Goal: Task Accomplishment & Management: Use online tool/utility

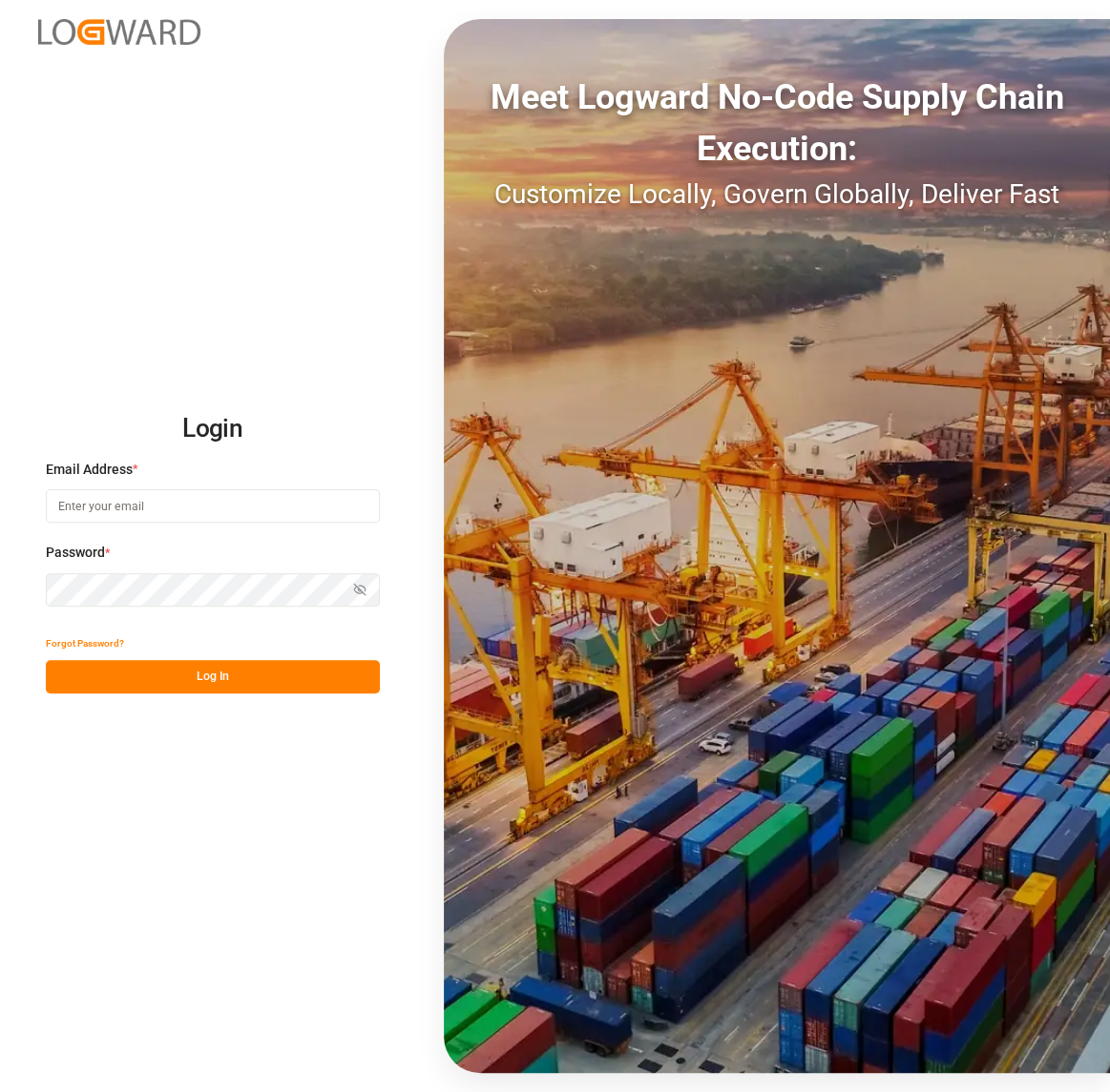
click at [172, 511] on input at bounding box center [213, 505] width 334 height 33
type input "[PERSON_NAME][EMAIL_ADDRESS][DOMAIN_NAME]"
click at [246, 669] on button "Log In" at bounding box center [213, 676] width 334 height 33
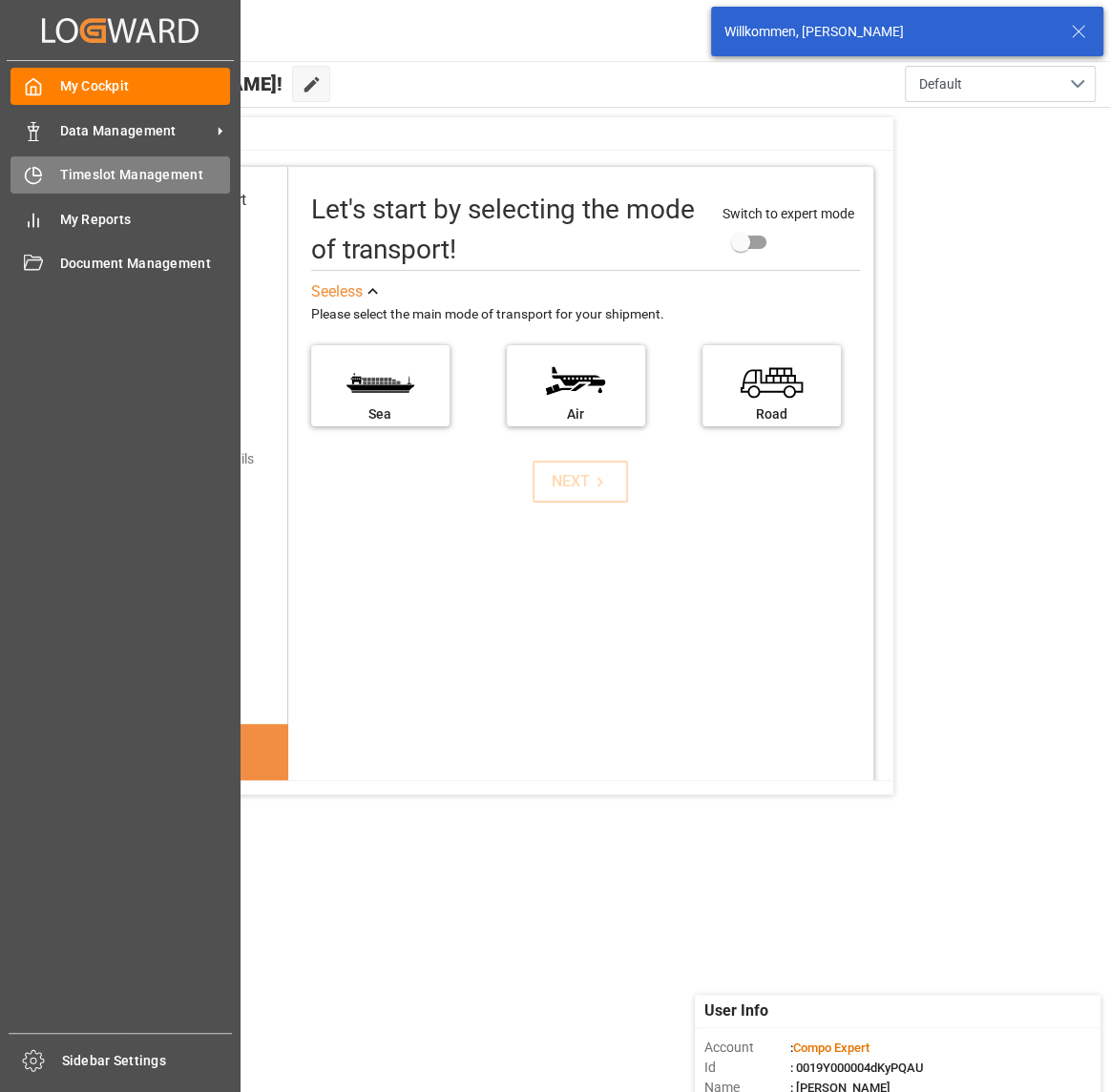
click at [22, 175] on div at bounding box center [26, 175] width 32 height 20
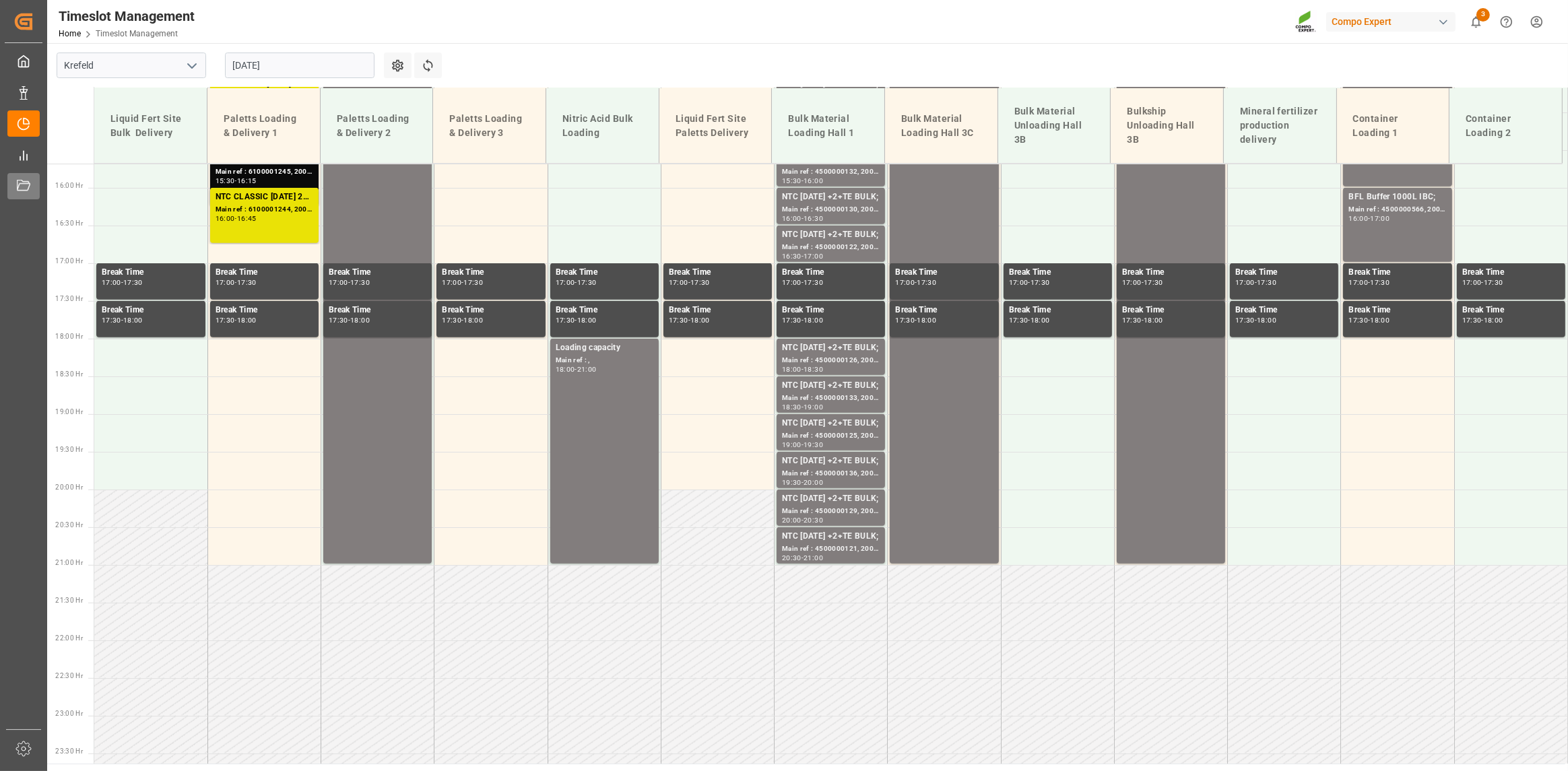
scroll to position [1210, 0]
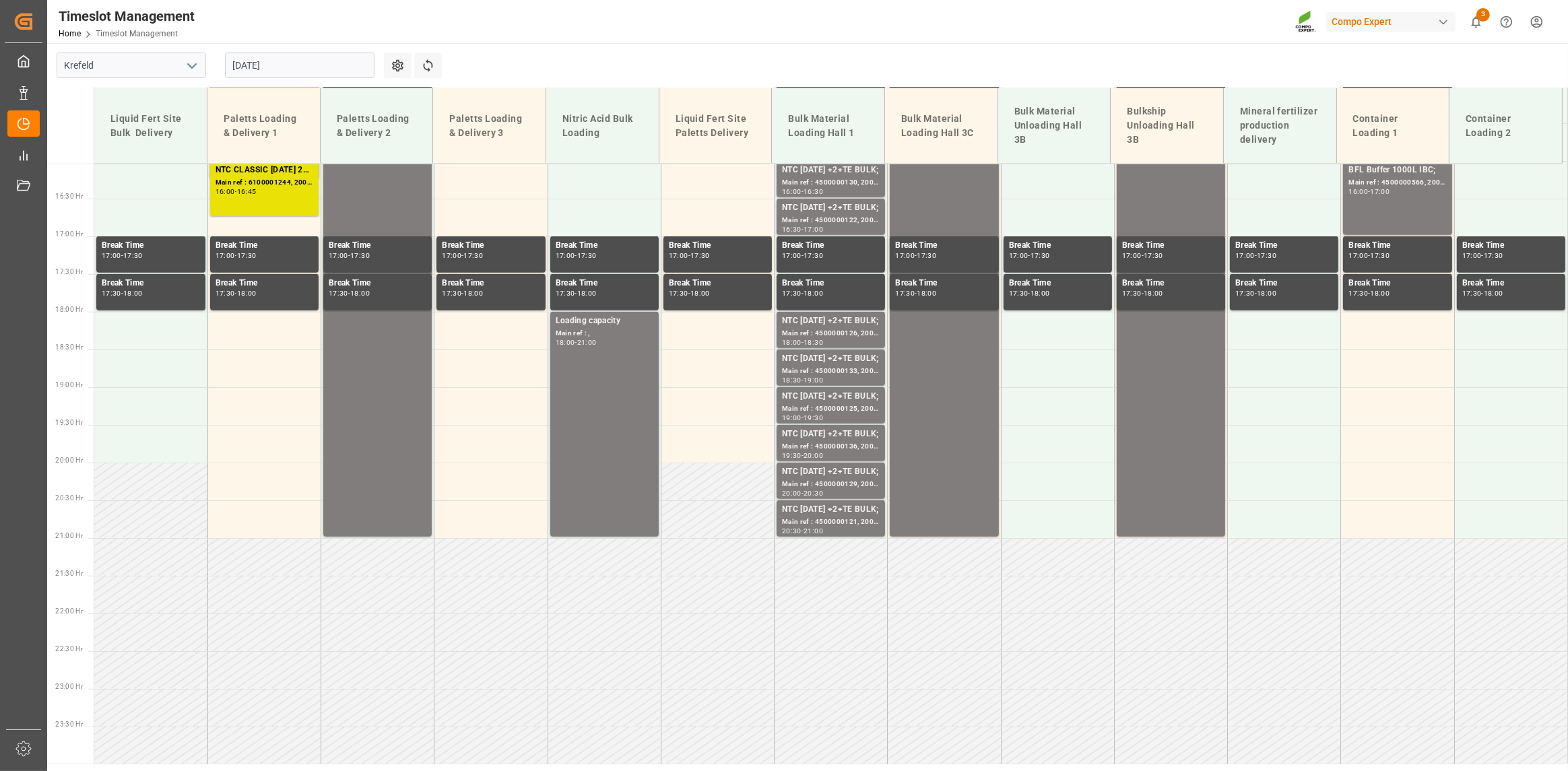
click at [304, 67] on input "[DATE]" at bounding box center [300, 65] width 150 height 25
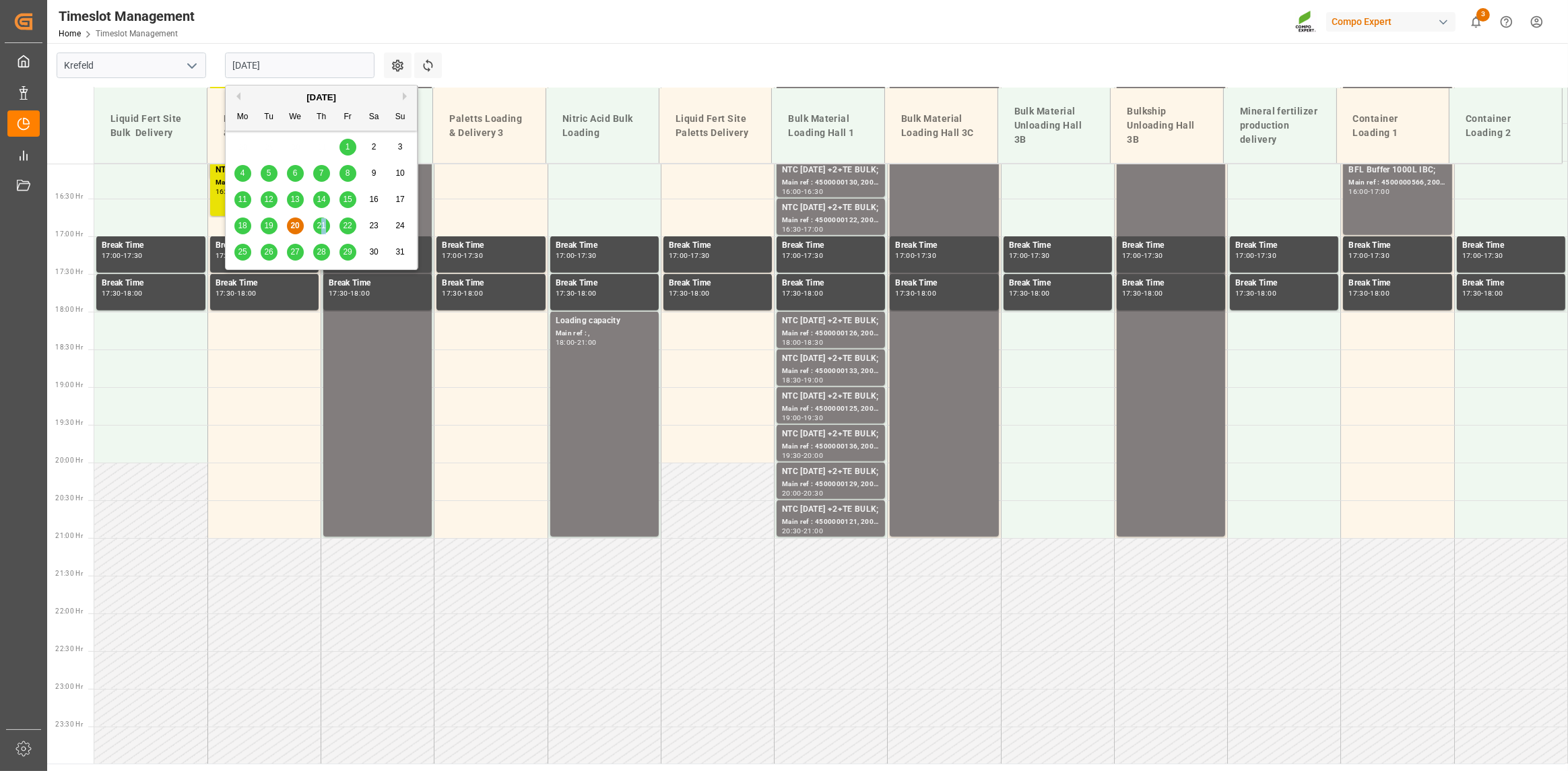
click at [322, 225] on span "21" at bounding box center [321, 225] width 8 height 9
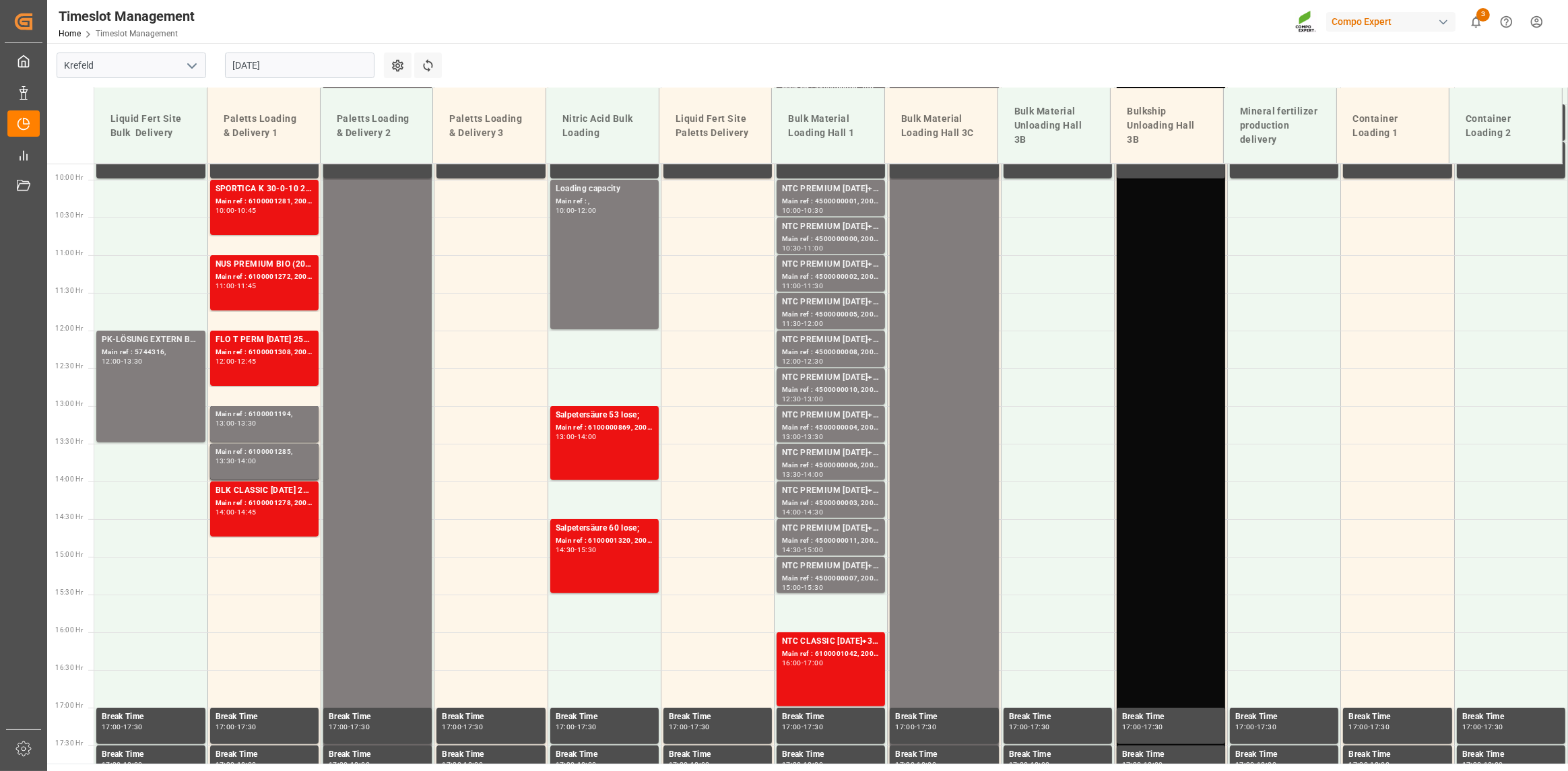
scroll to position [671, 0]
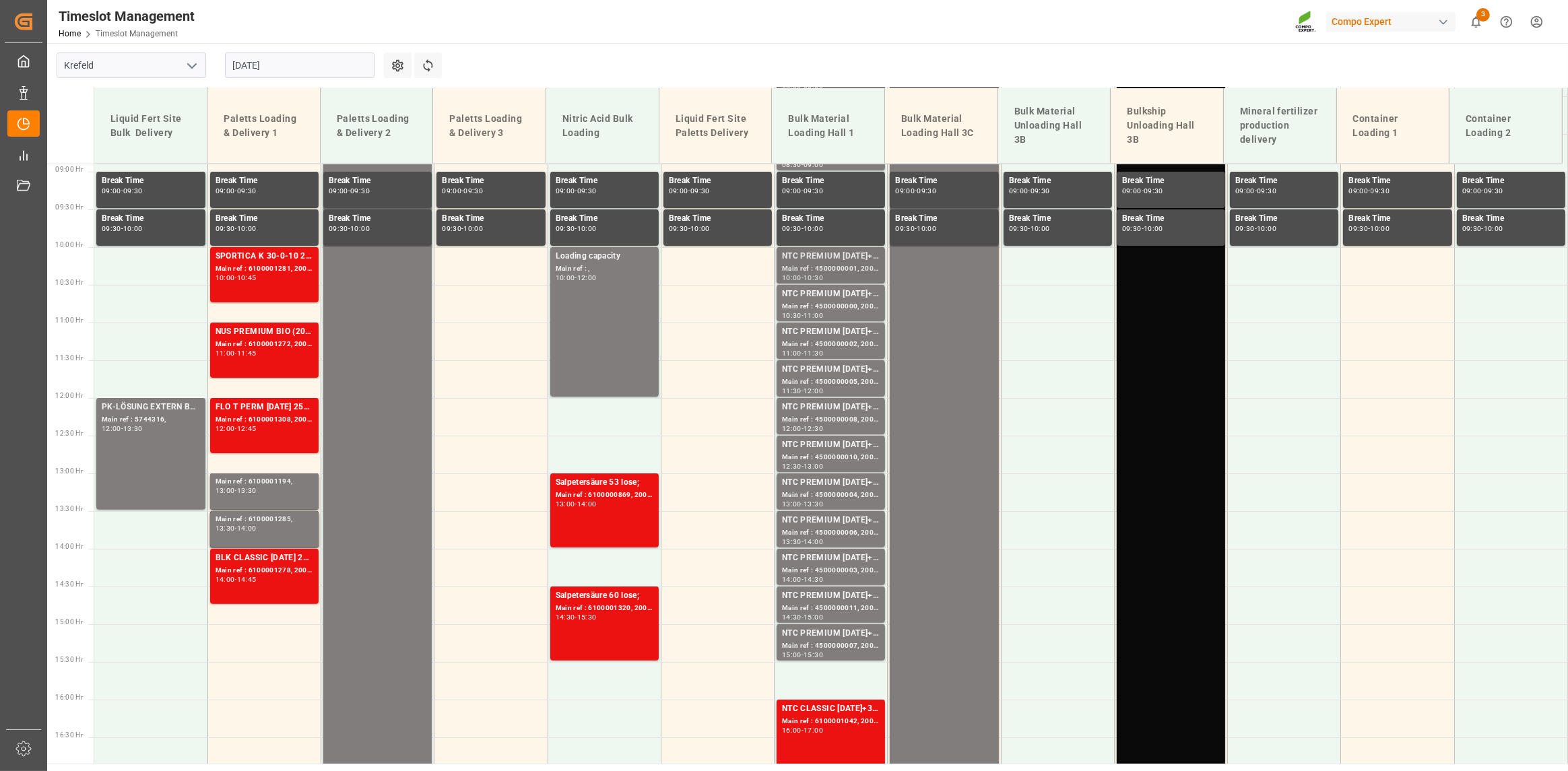
click at [783, 268] on div "Main ref : 4500000001, 2000000014;" at bounding box center [831, 269] width 97 height 11
